Goal: Task Accomplishment & Management: Manage account settings

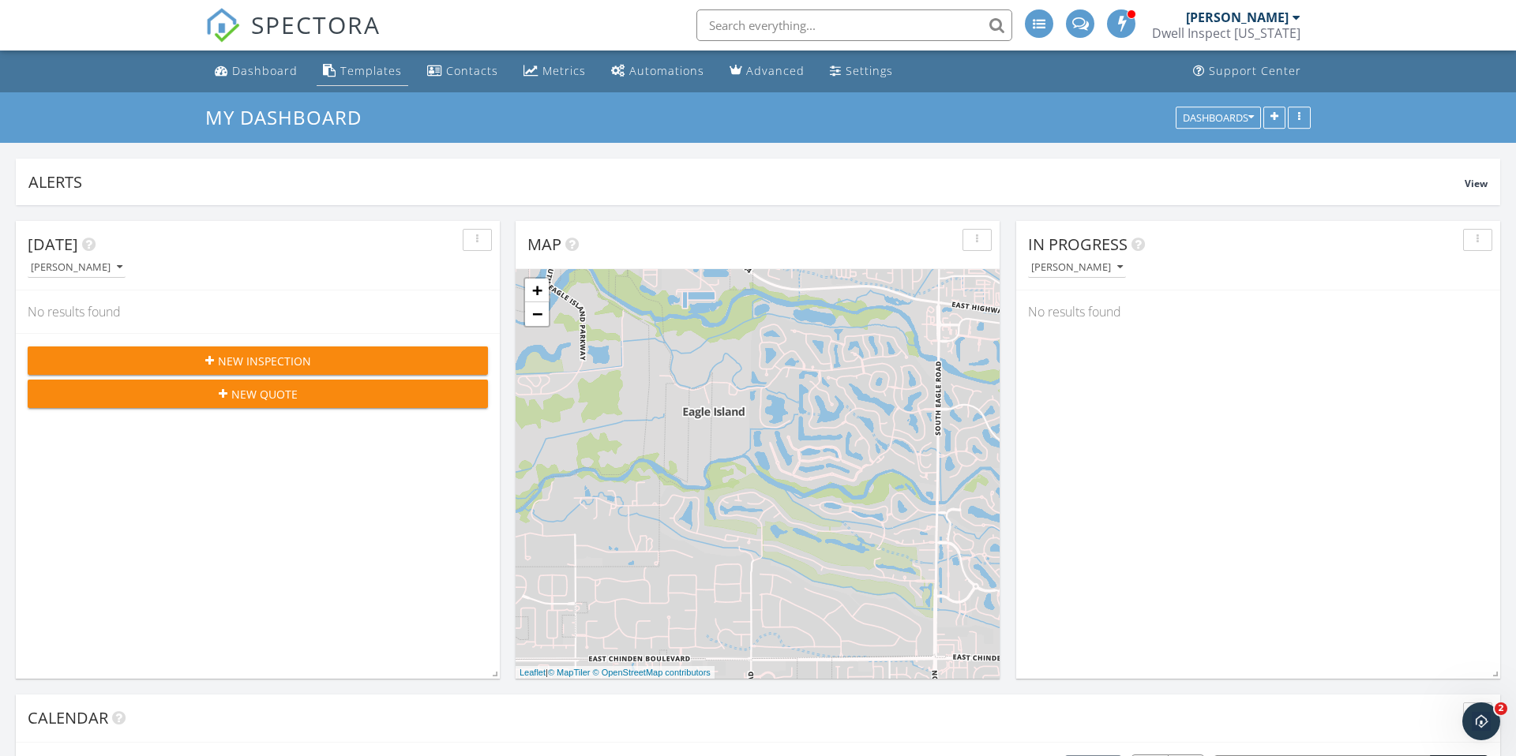
click at [352, 67] on div "Templates" at bounding box center [371, 70] width 62 height 15
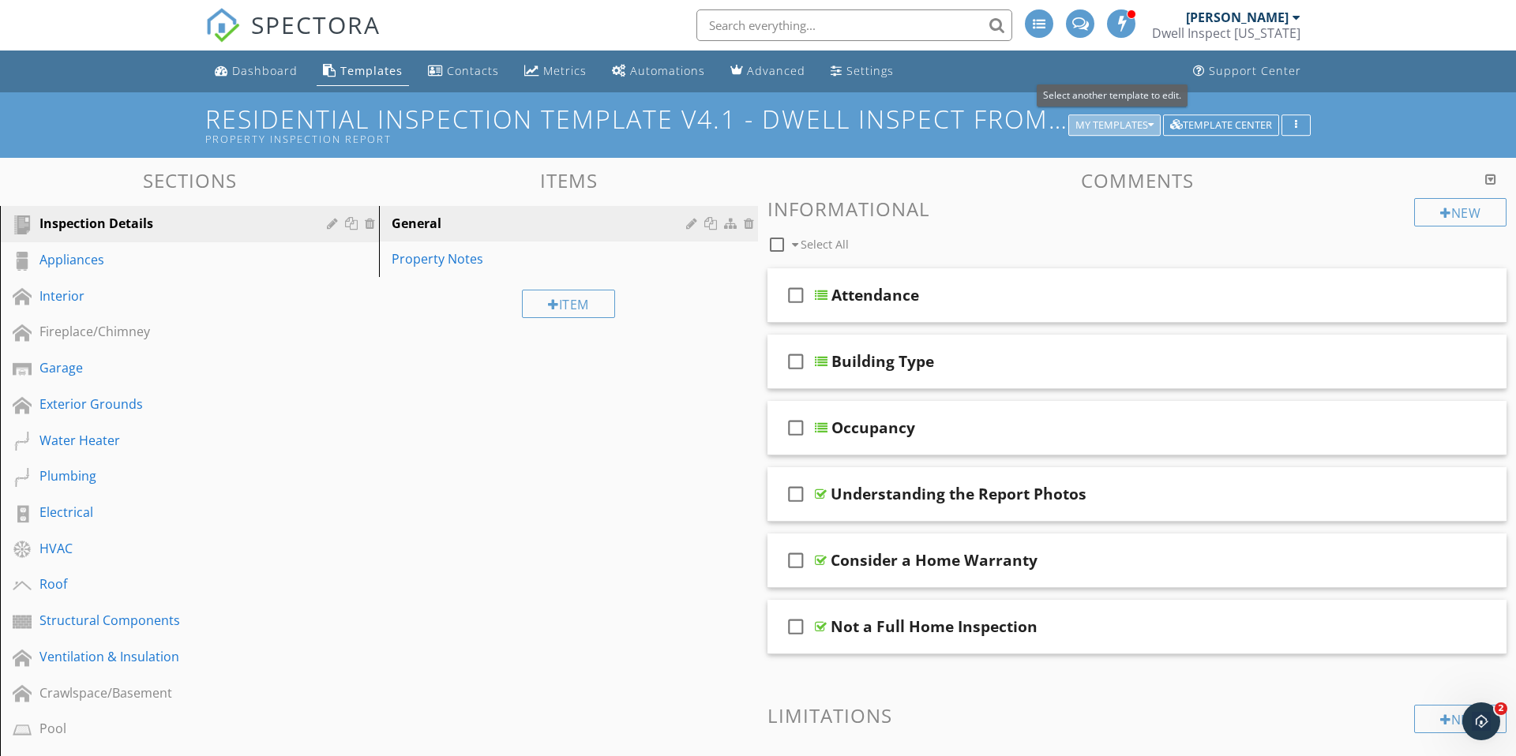
click at [1141, 127] on div "My Templates" at bounding box center [1114, 125] width 78 height 11
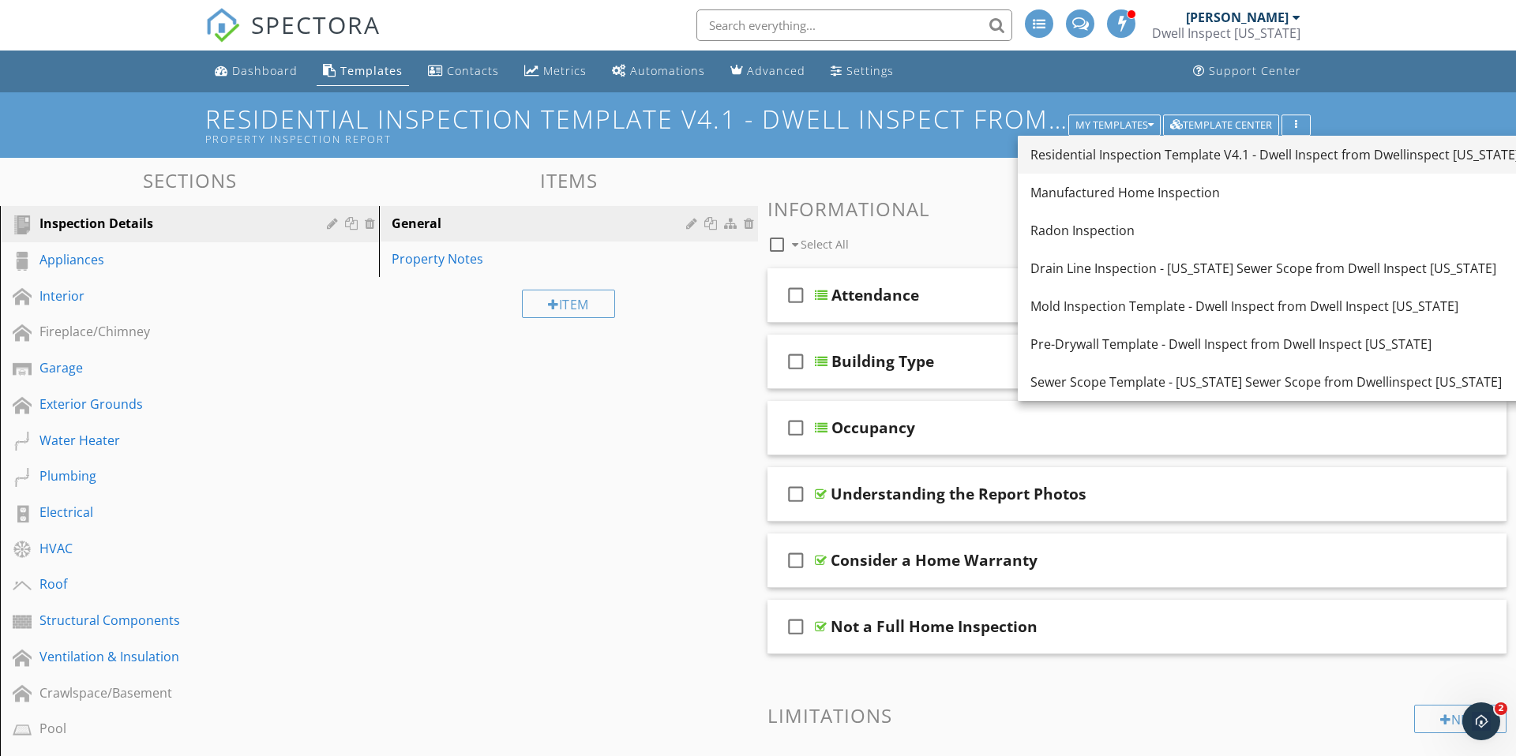
click at [1309, 155] on div "Residential Inspection Template V4.1 - Dwell Inspect from Dwellinspect Arizona" at bounding box center [1274, 154] width 489 height 19
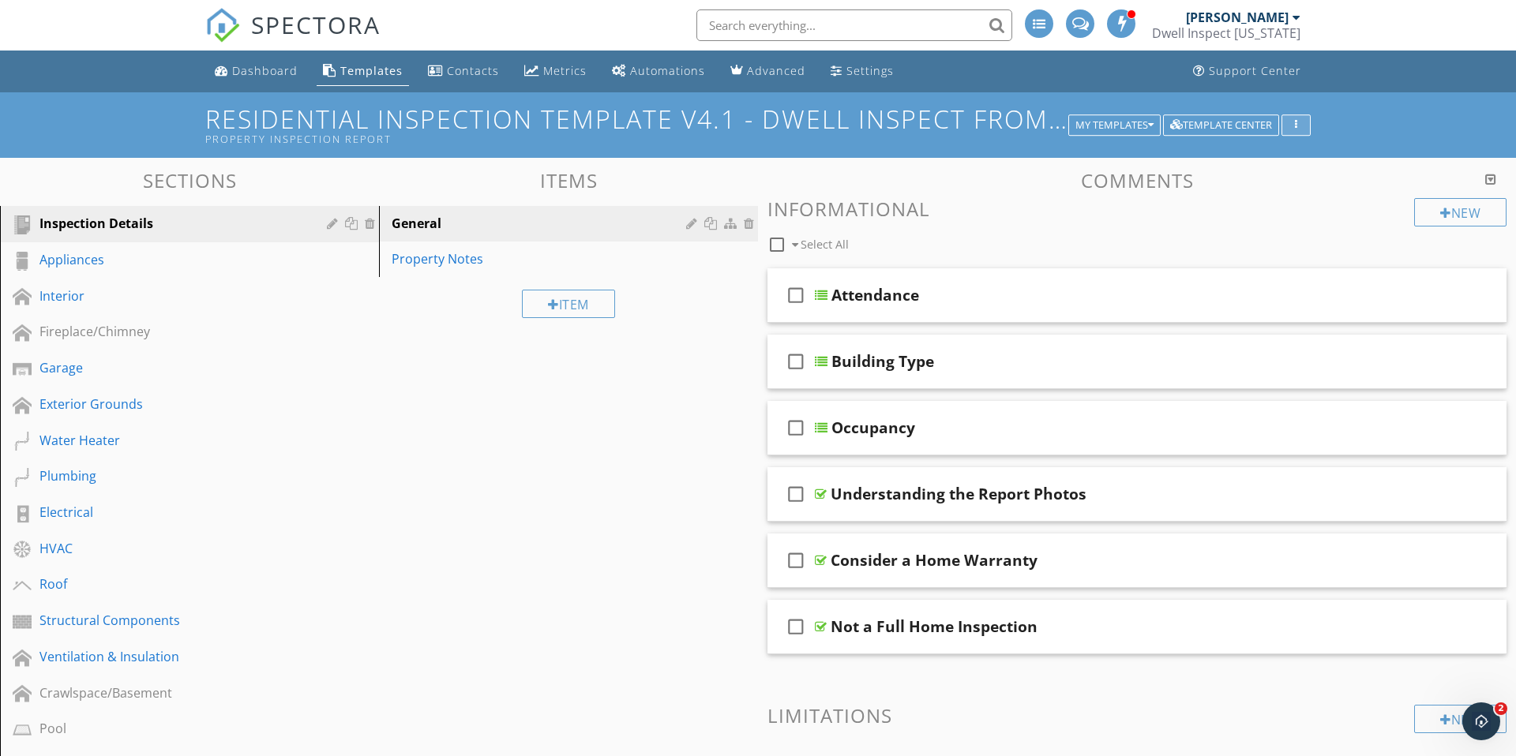
click at [1302, 125] on div "button" at bounding box center [1295, 125] width 15 height 11
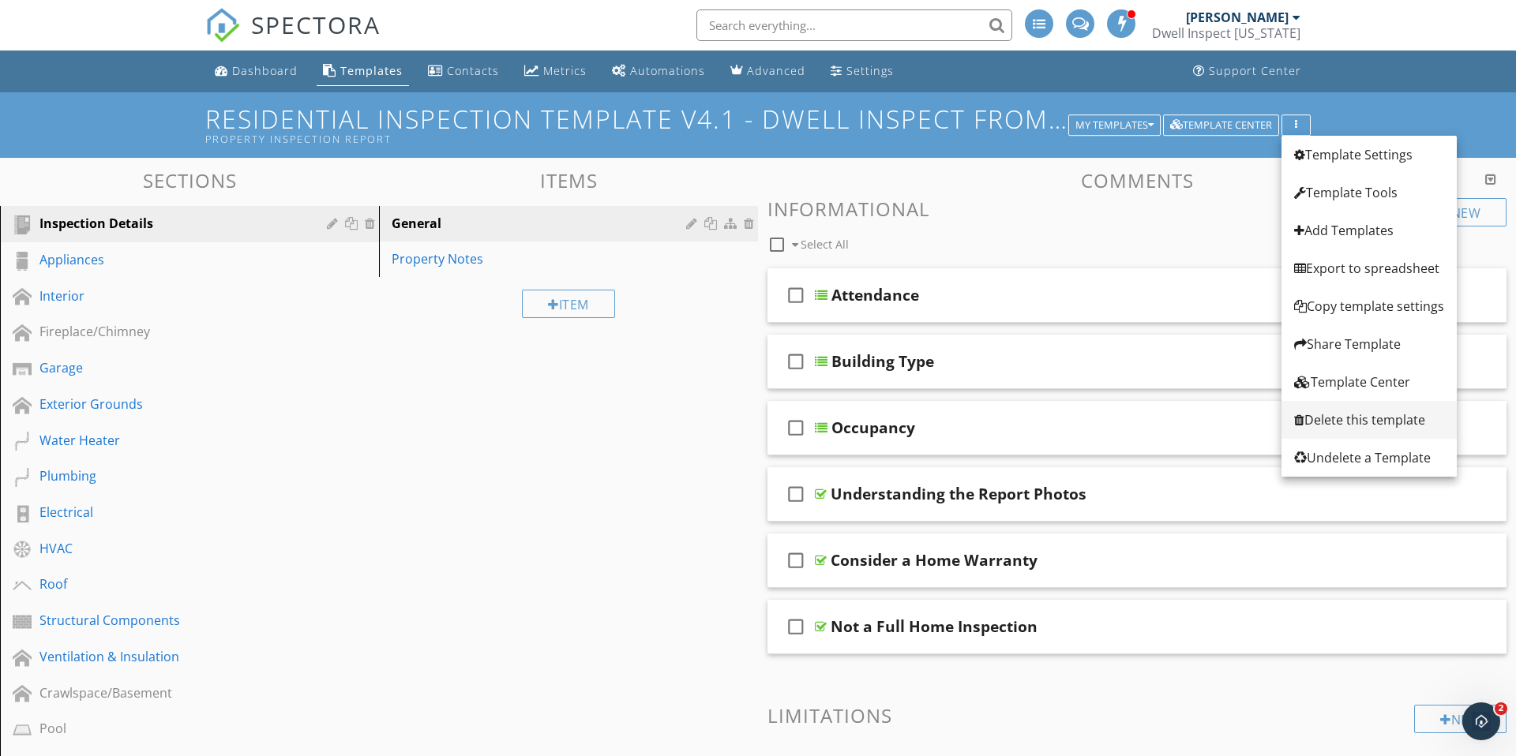
click at [1350, 423] on div "Delete this template" at bounding box center [1369, 419] width 150 height 19
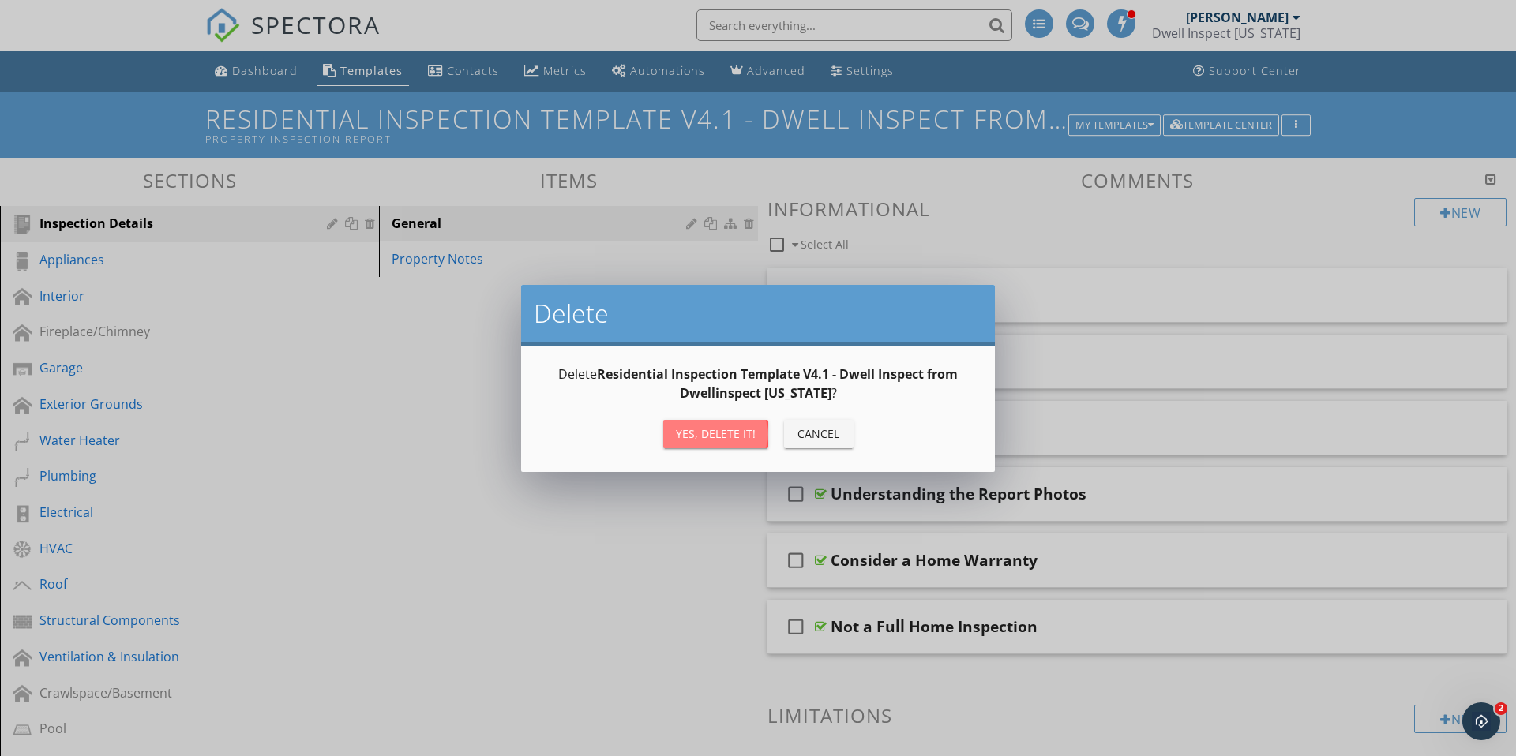
click at [698, 437] on div "Yes, Delete it!" at bounding box center [716, 433] width 80 height 17
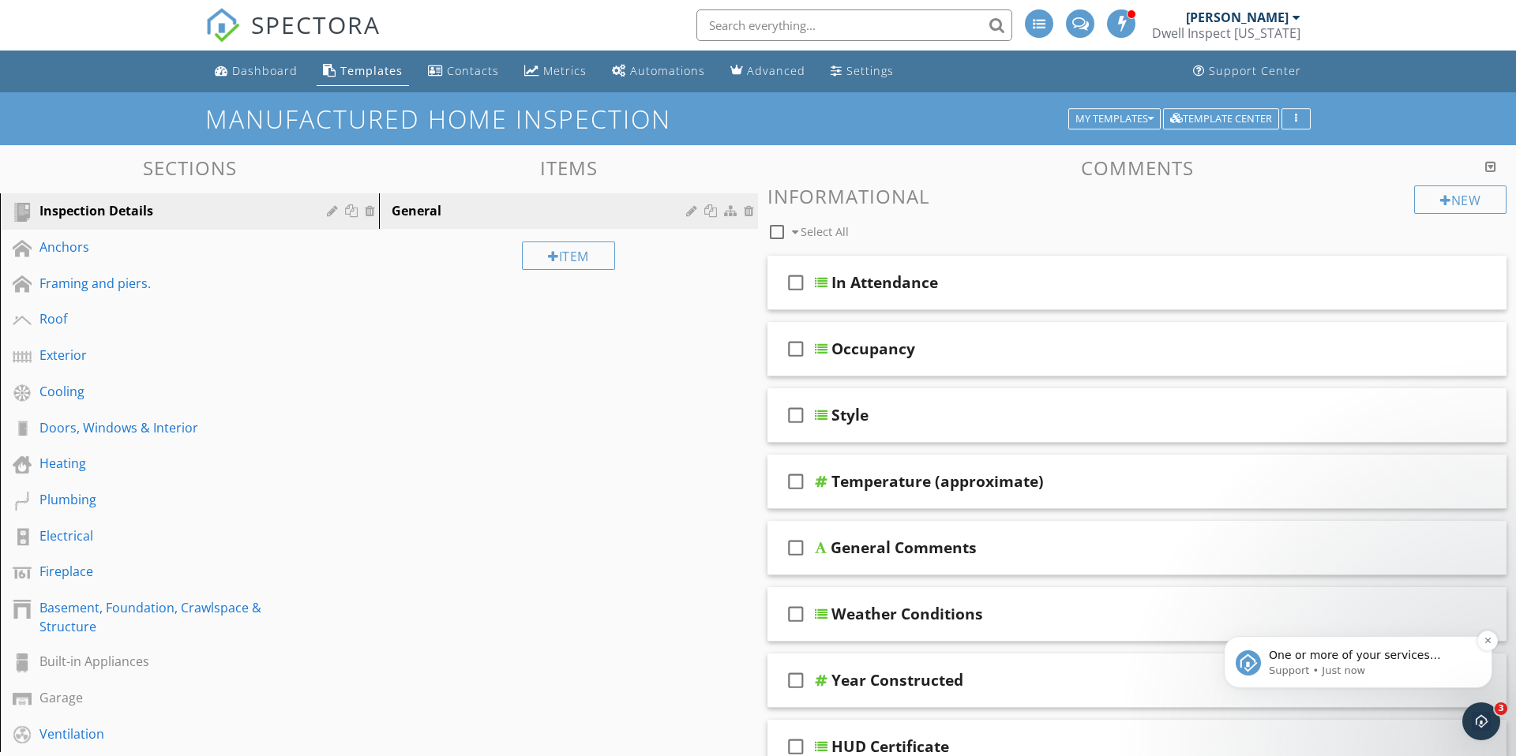
click at [1413, 665] on p "Support • Just now" at bounding box center [1370, 671] width 204 height 14
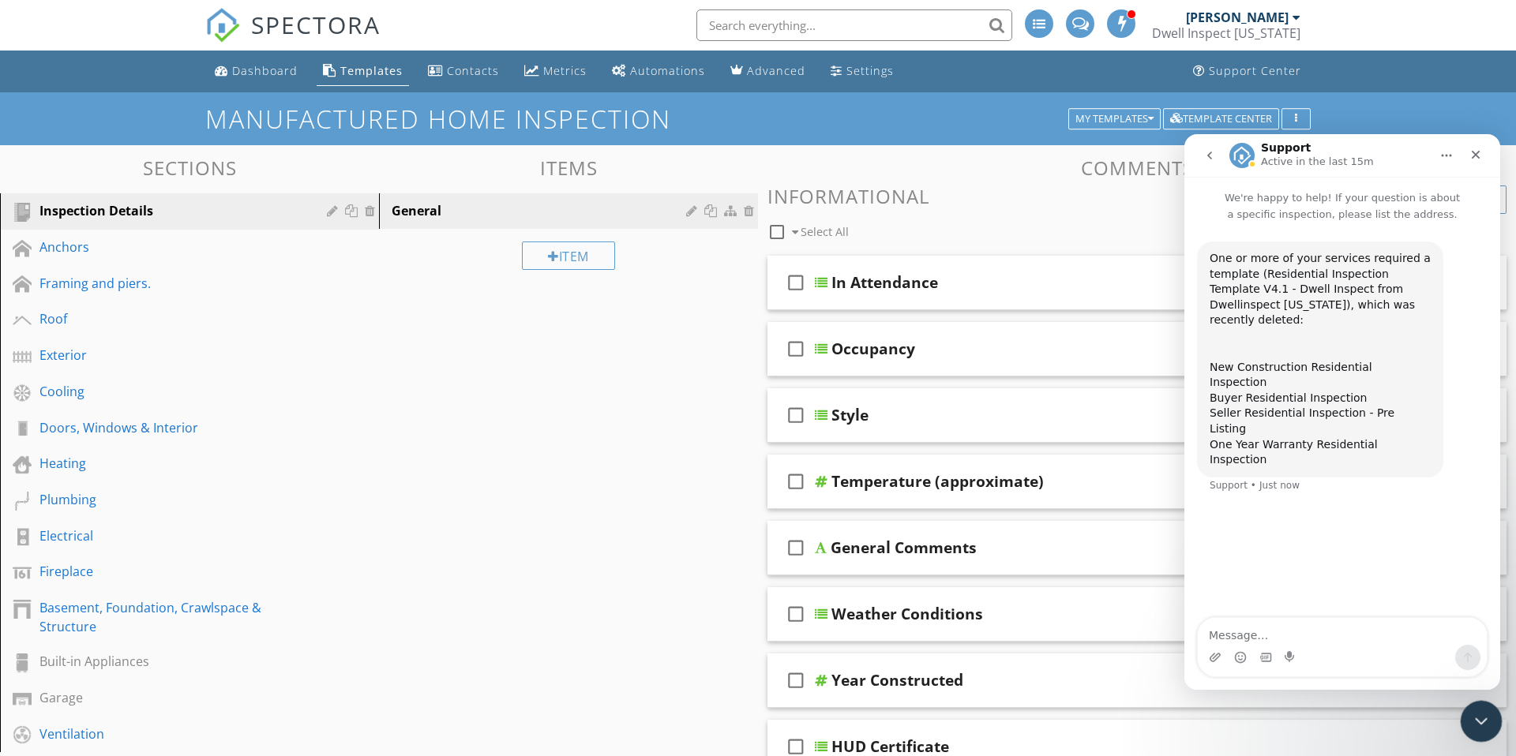
click at [1476, 723] on icon "Close Intercom Messenger" at bounding box center [1478, 719] width 19 height 19
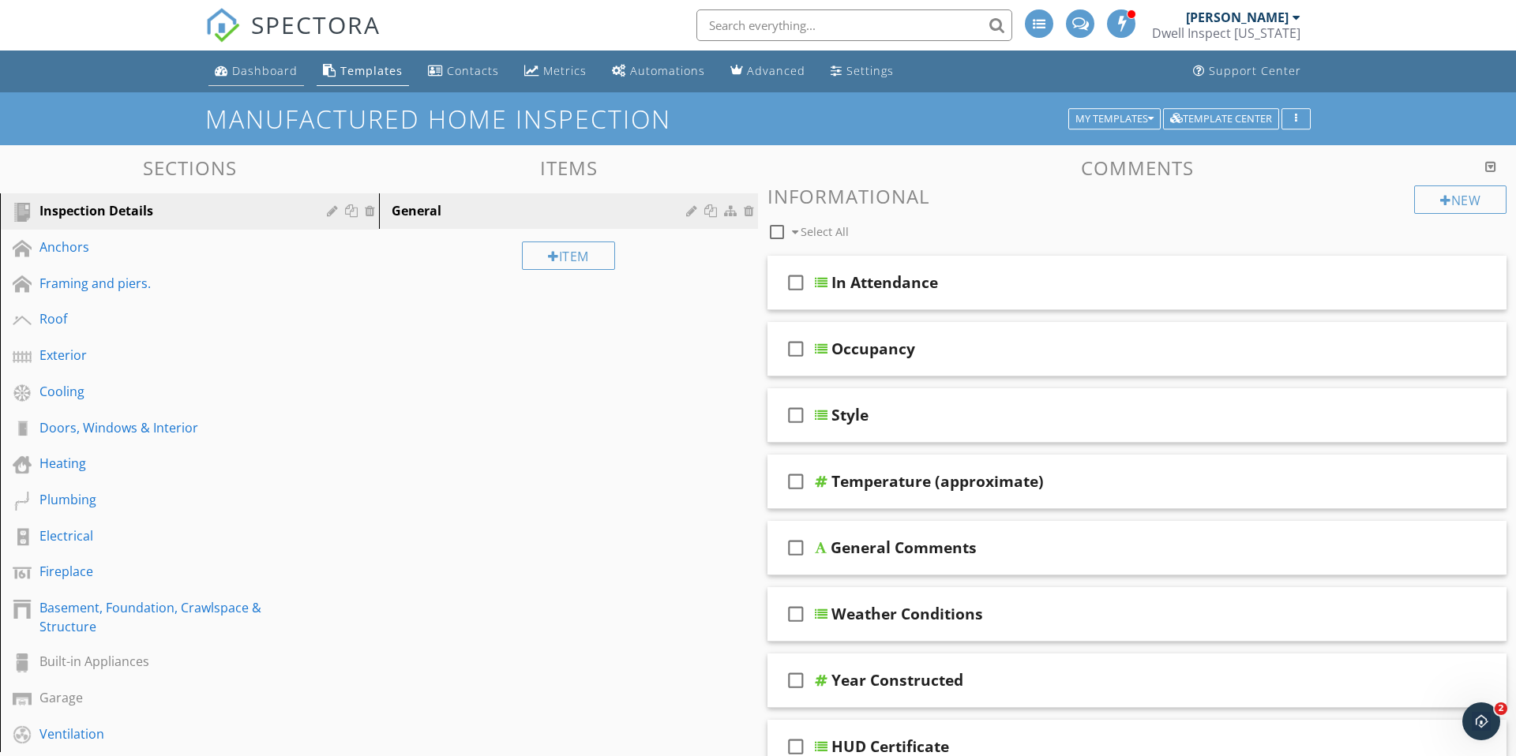
click at [279, 75] on div "Dashboard" at bounding box center [265, 70] width 66 height 15
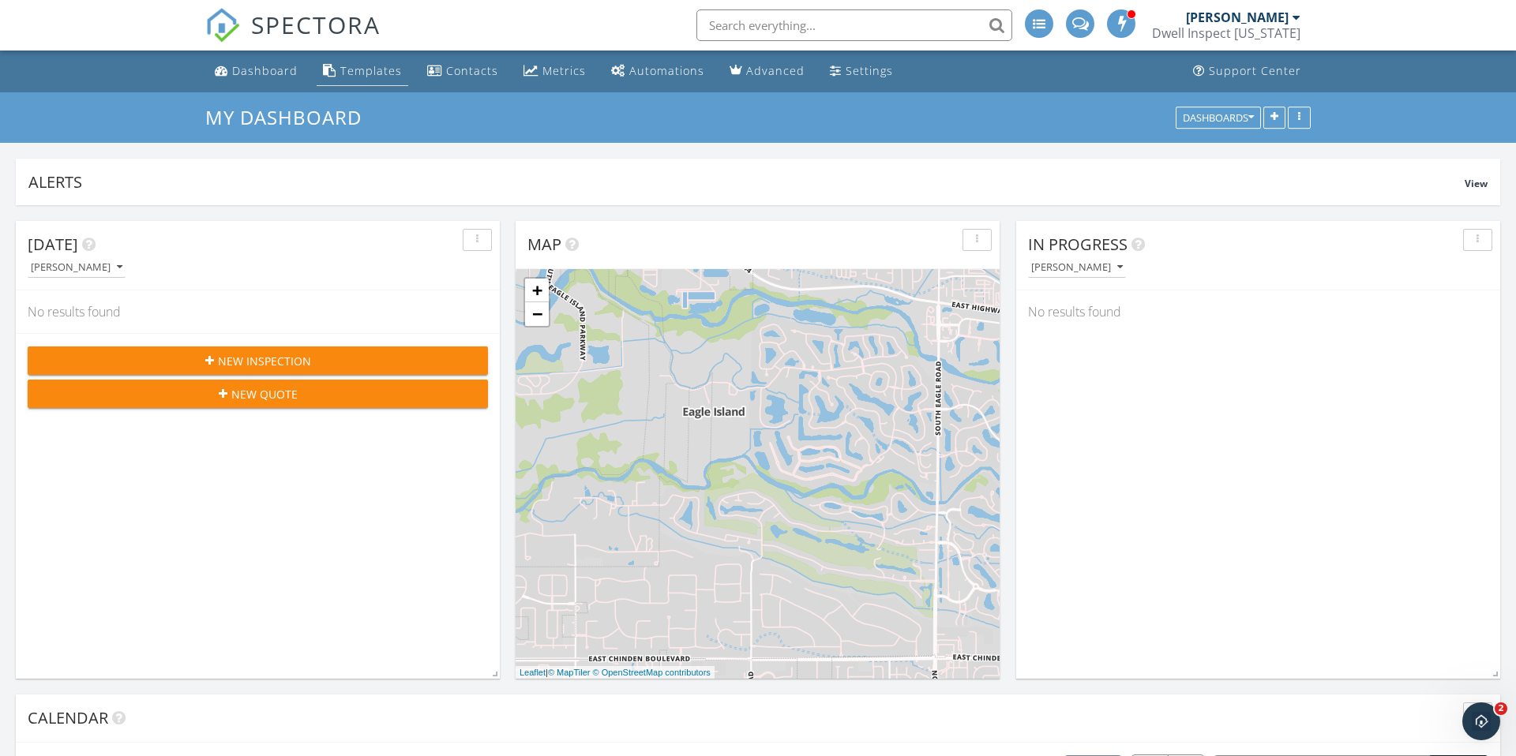
click at [369, 72] on div "Templates" at bounding box center [371, 70] width 62 height 15
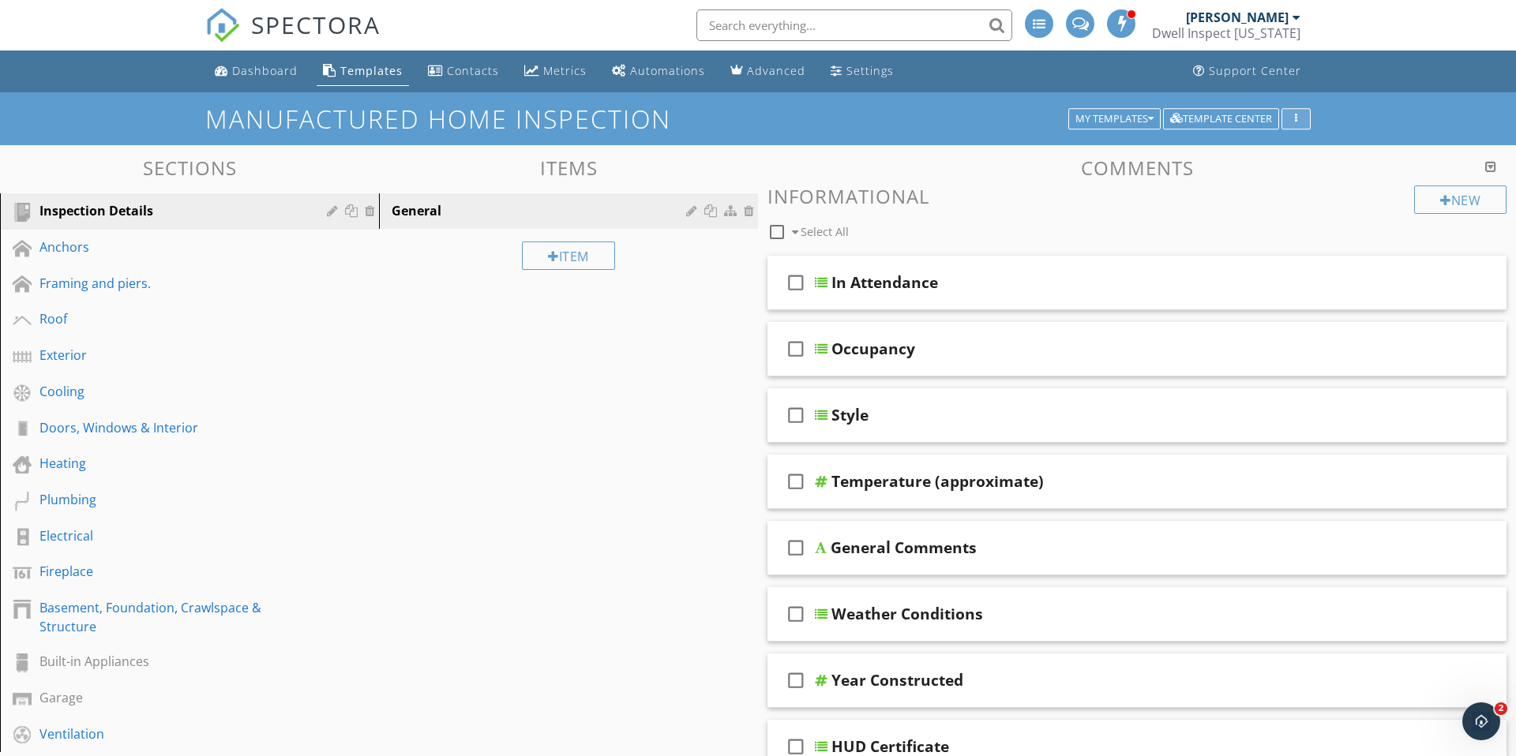
click at [1301, 114] on div "button" at bounding box center [1295, 119] width 15 height 11
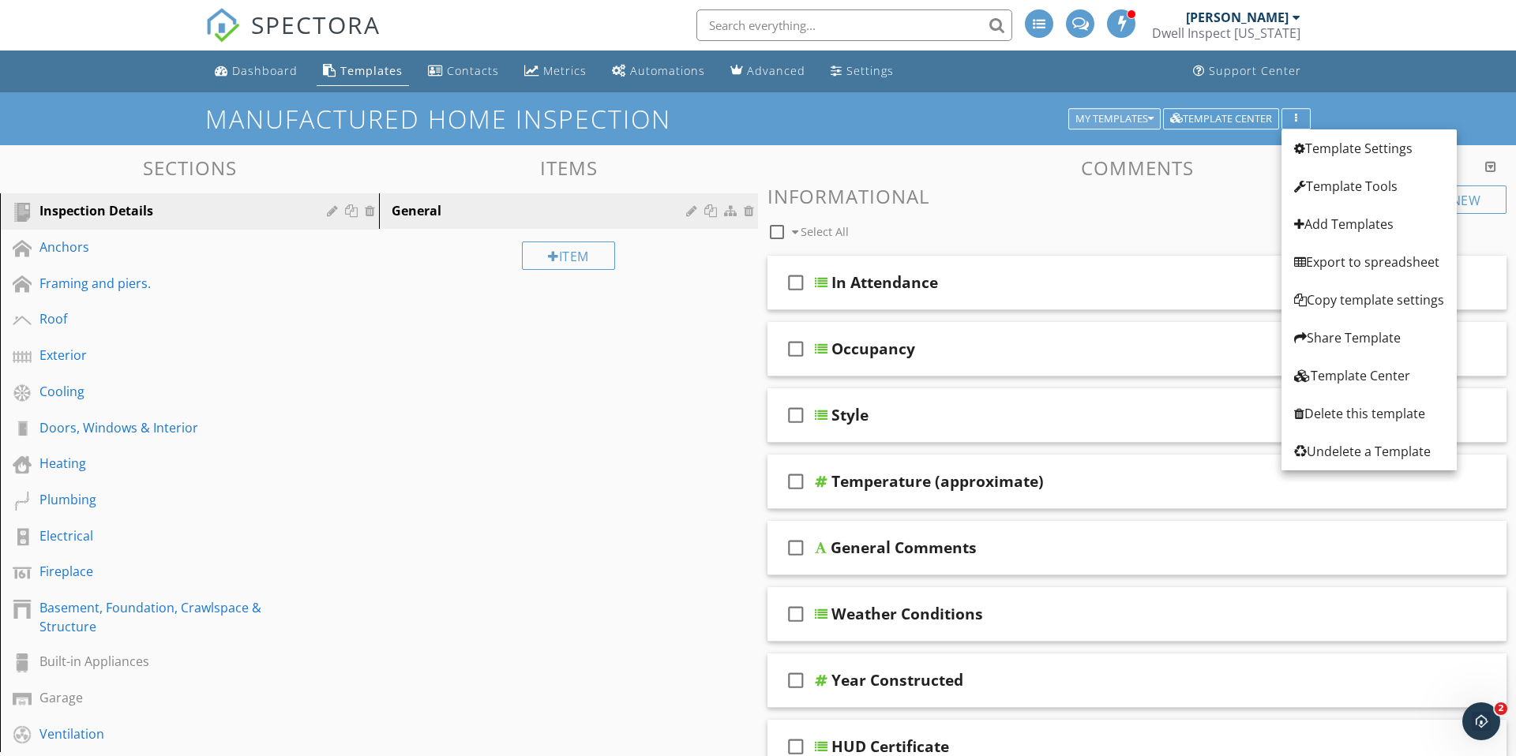
click at [1107, 115] on div "My Templates" at bounding box center [1114, 119] width 78 height 11
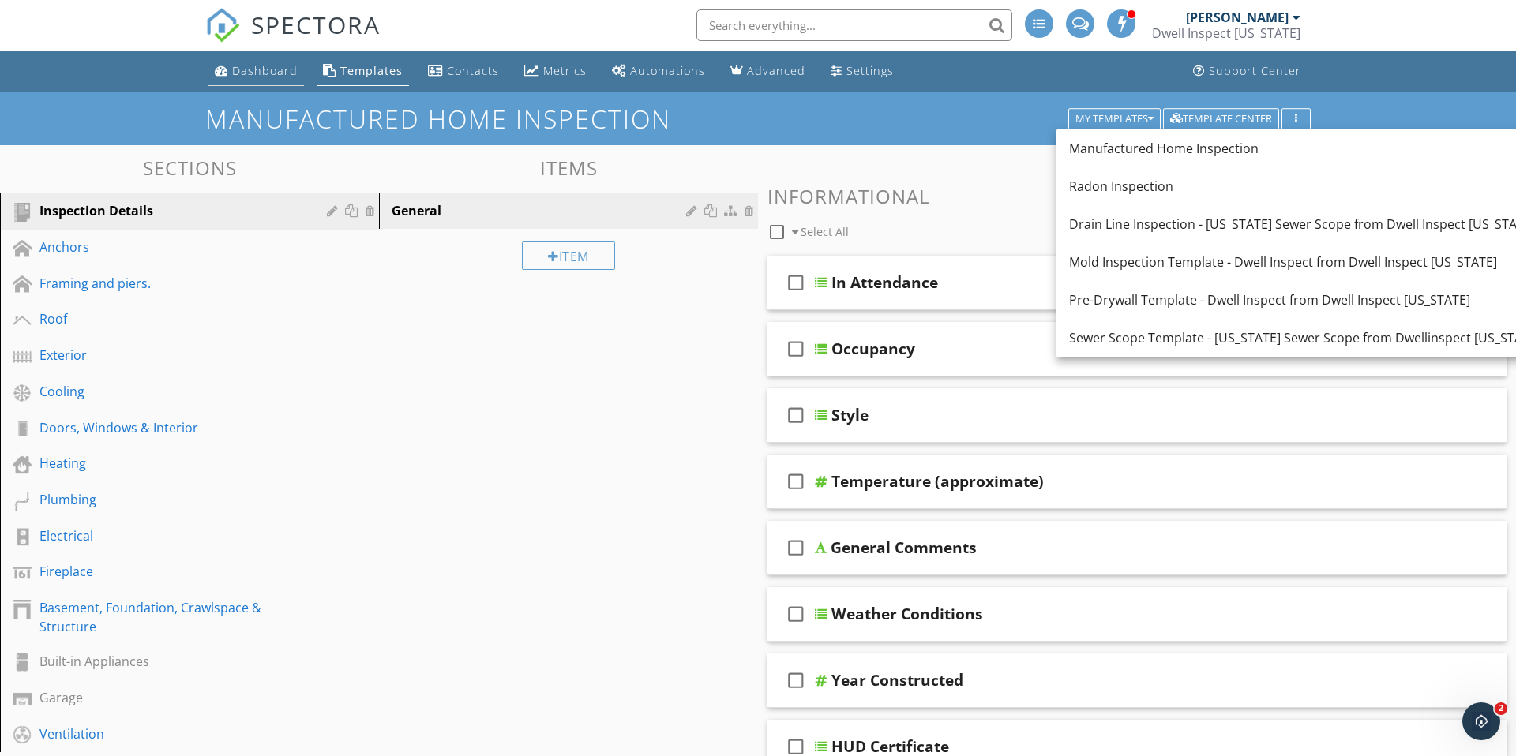
click at [253, 66] on div "Dashboard" at bounding box center [265, 70] width 66 height 15
